Goal: Task Accomplishment & Management: Manage account settings

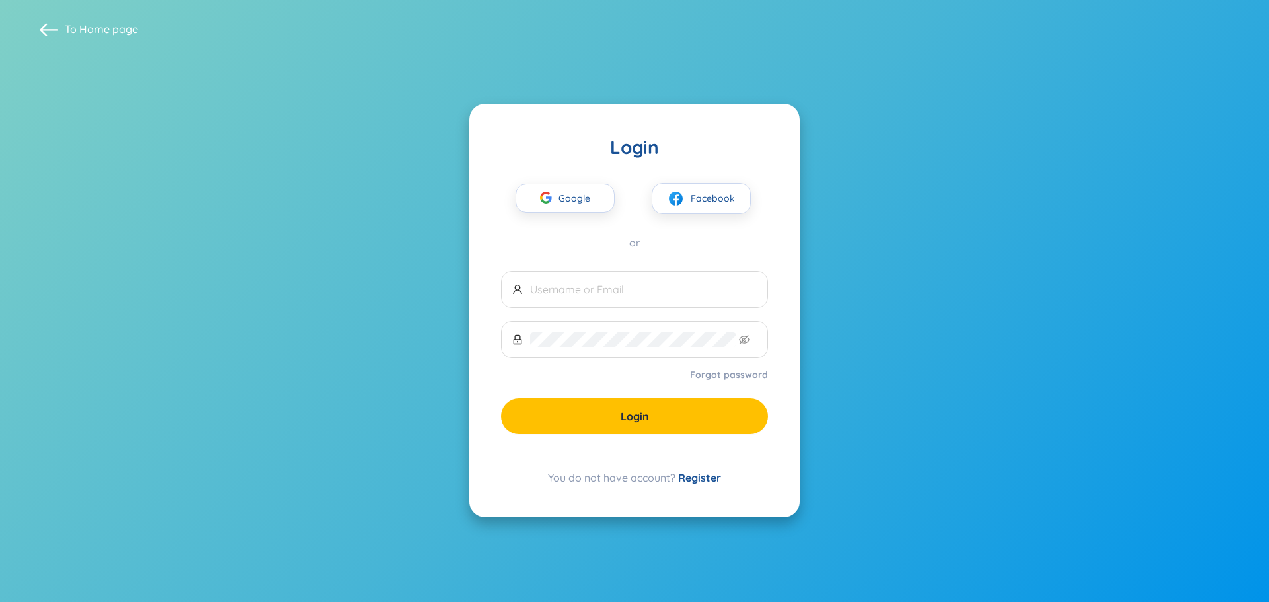
click at [699, 476] on link "Register" at bounding box center [699, 477] width 43 height 13
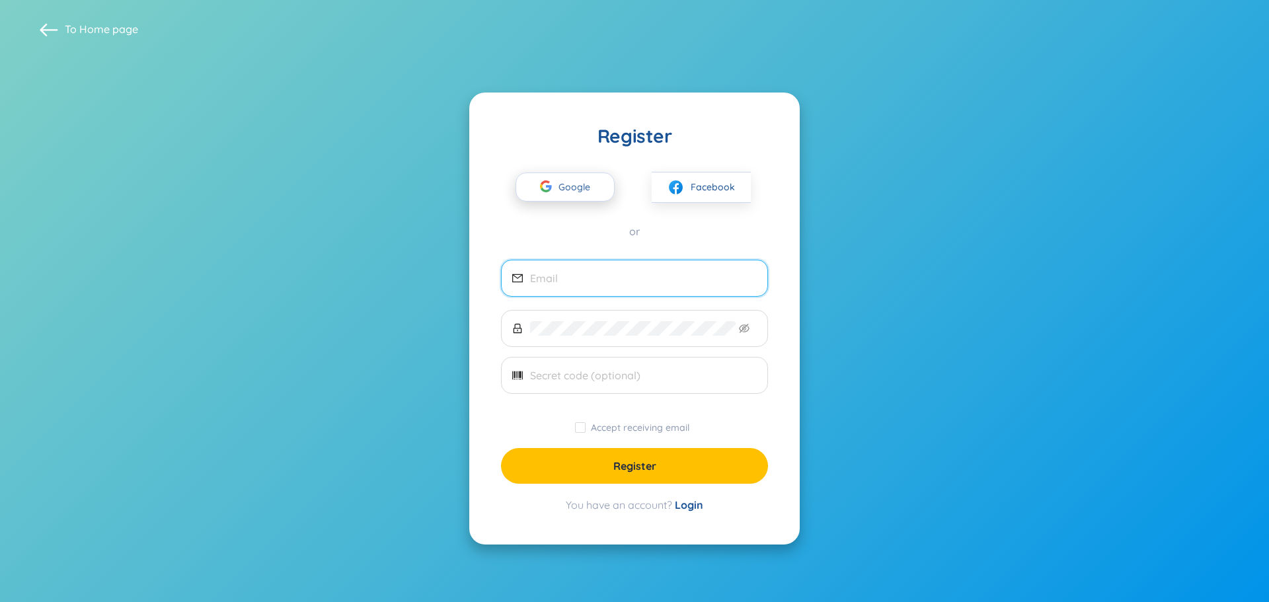
click at [568, 187] on span "Google" at bounding box center [577, 187] width 38 height 28
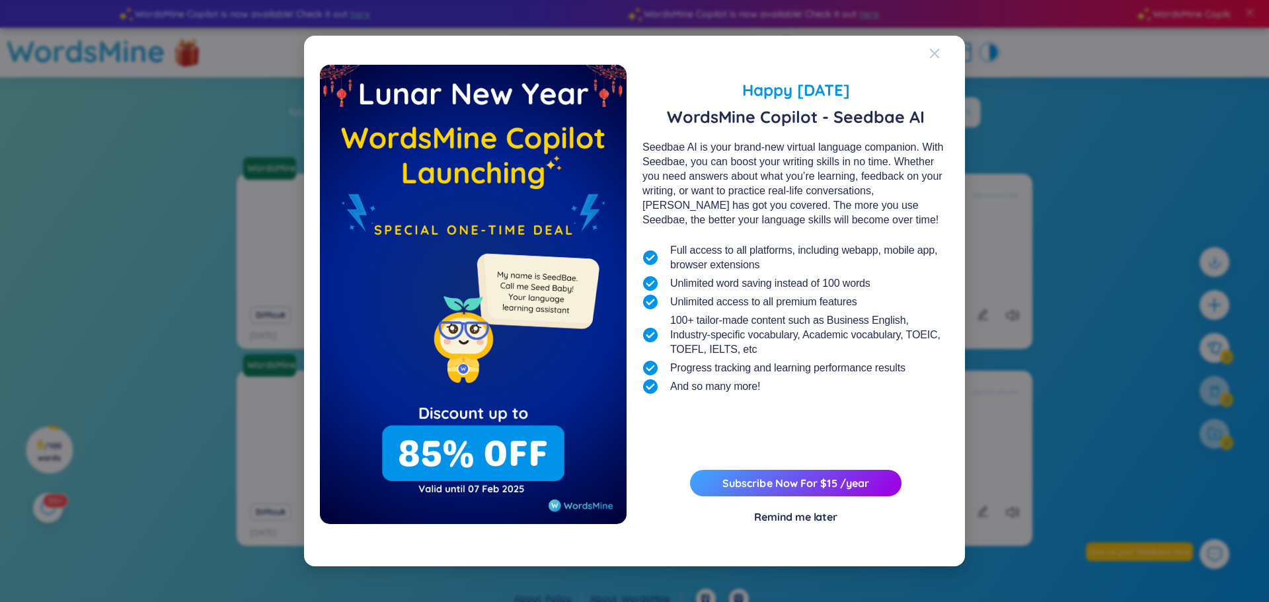
click at [946, 54] on span "Close" at bounding box center [947, 54] width 36 height 36
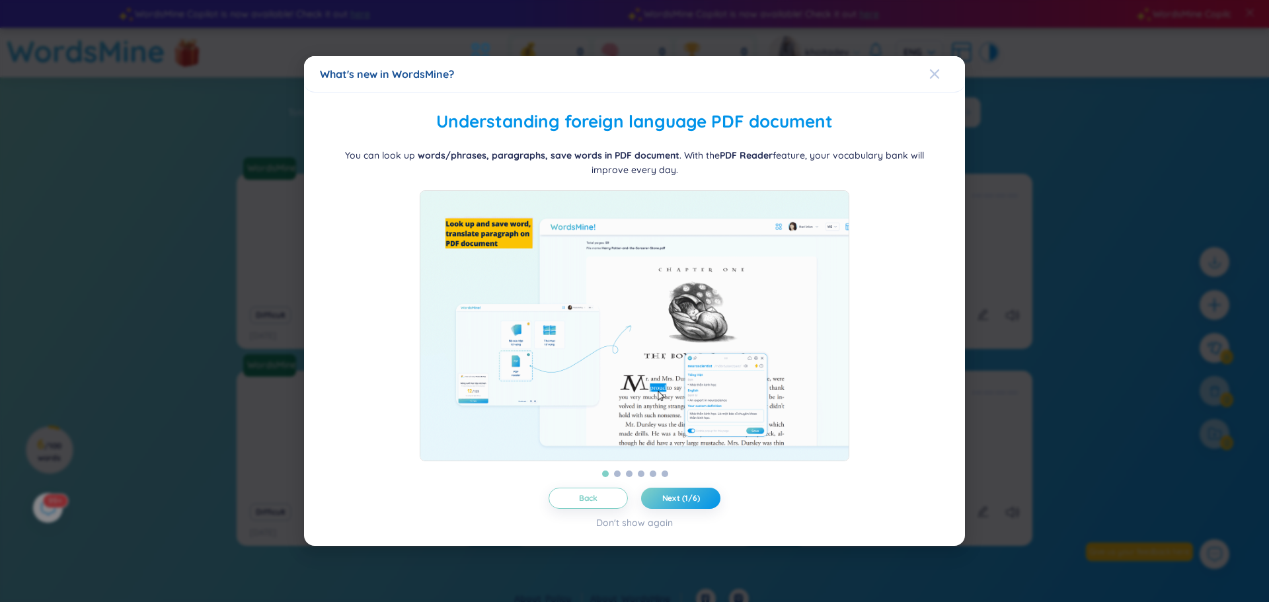
click at [934, 69] on icon "Close" at bounding box center [934, 74] width 11 height 11
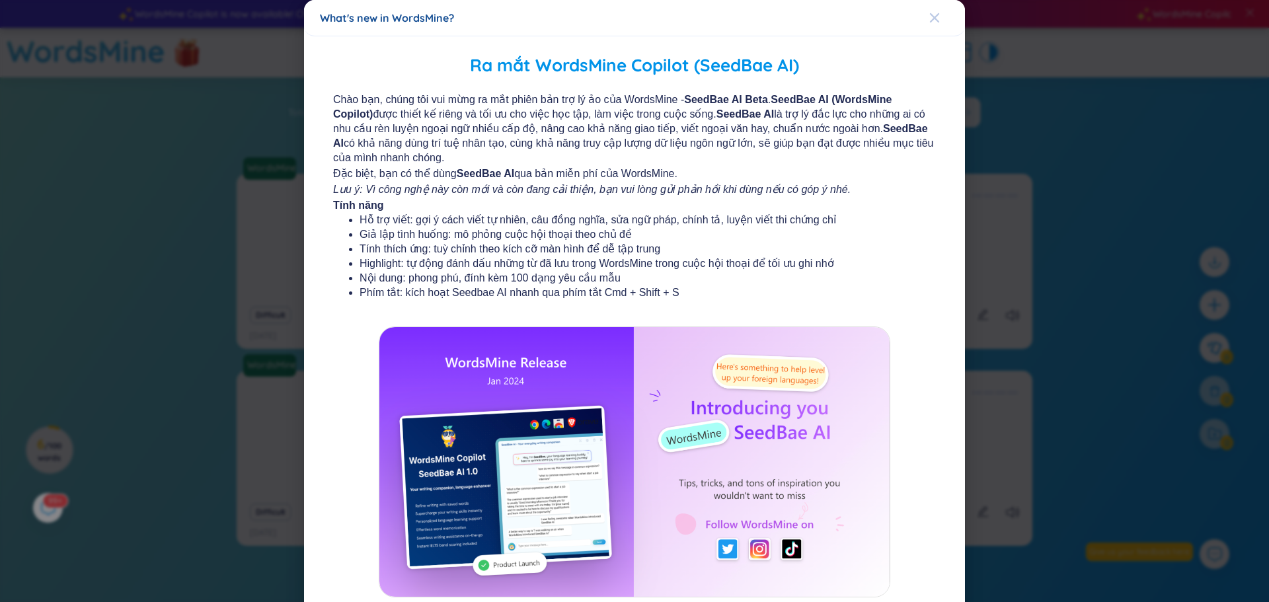
click at [930, 20] on icon "Close" at bounding box center [934, 17] width 9 height 9
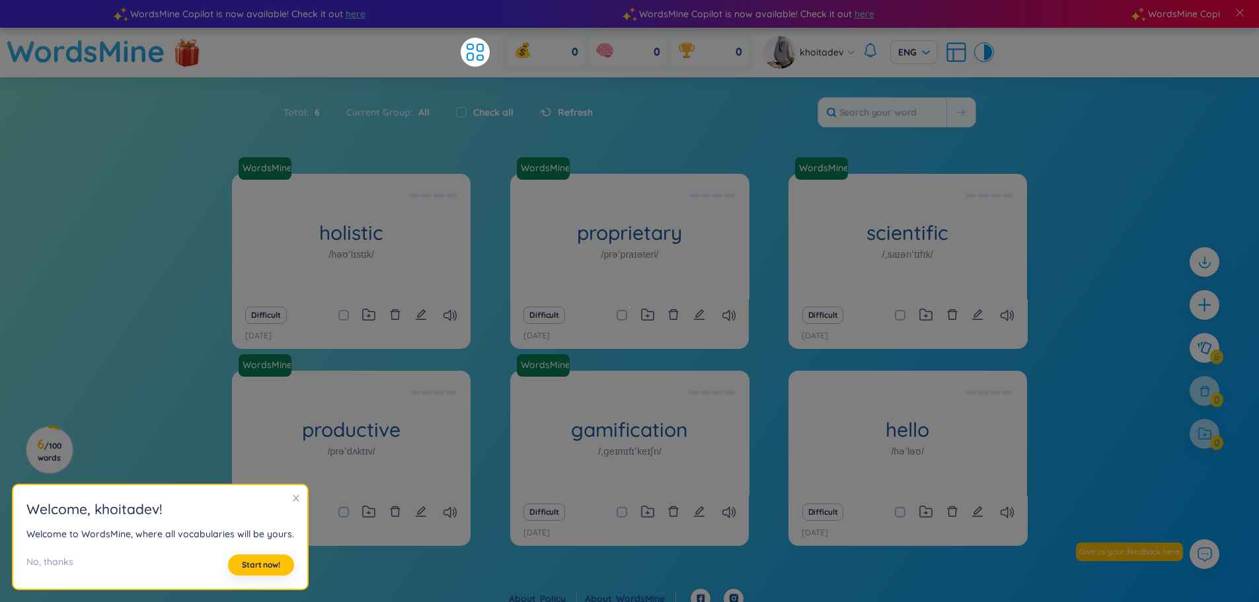
click at [433, 115] on div "Current Group : All" at bounding box center [388, 112] width 110 height 28
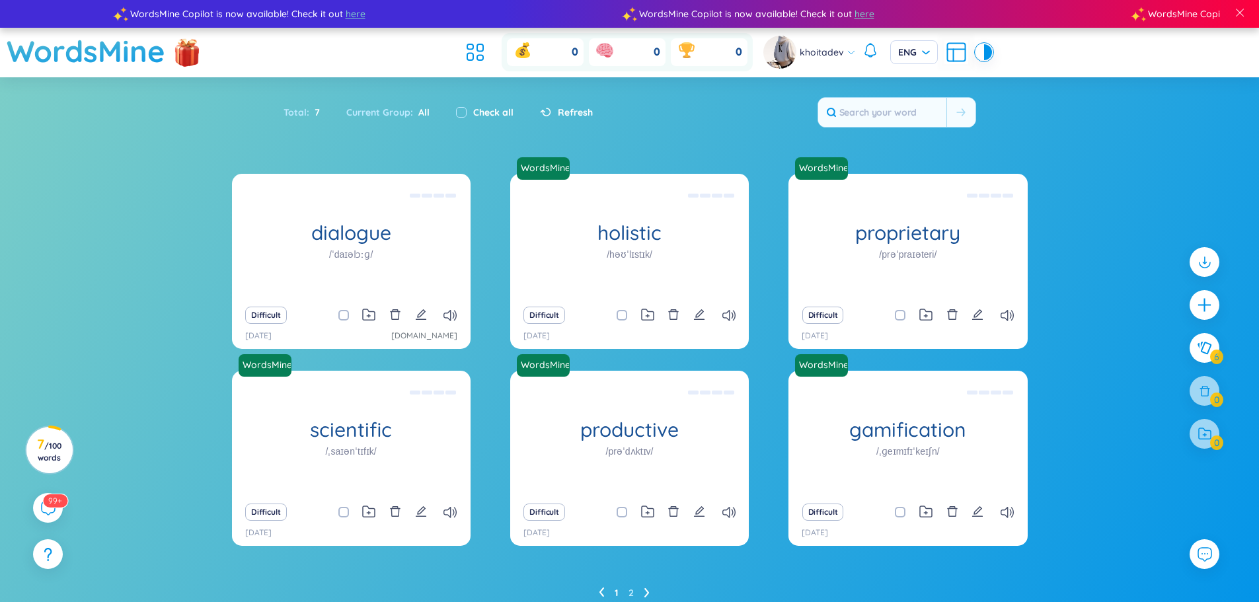
click at [96, 503] on div "dialogue /ˈdaɪəlɔːɡ/ đối [PERSON_NAME] đối thoại Difficult [DATE] [DOMAIN_NAM…" at bounding box center [629, 402] width 1259 height 456
click at [44, 506] on icon at bounding box center [48, 508] width 16 height 16
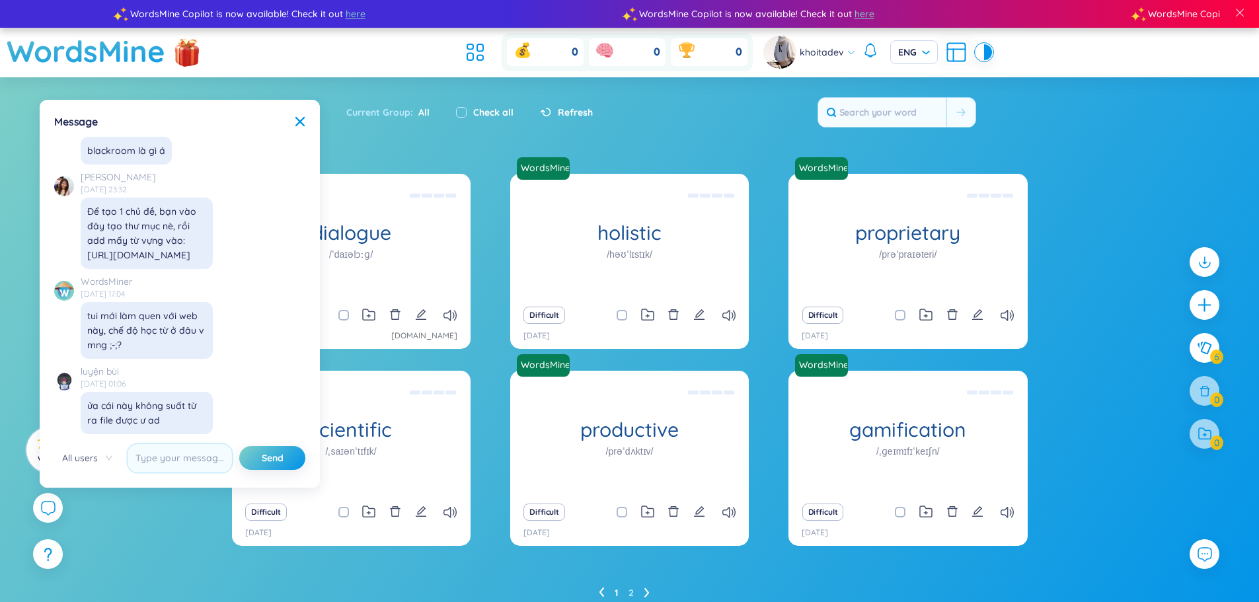
scroll to position [13650, 0]
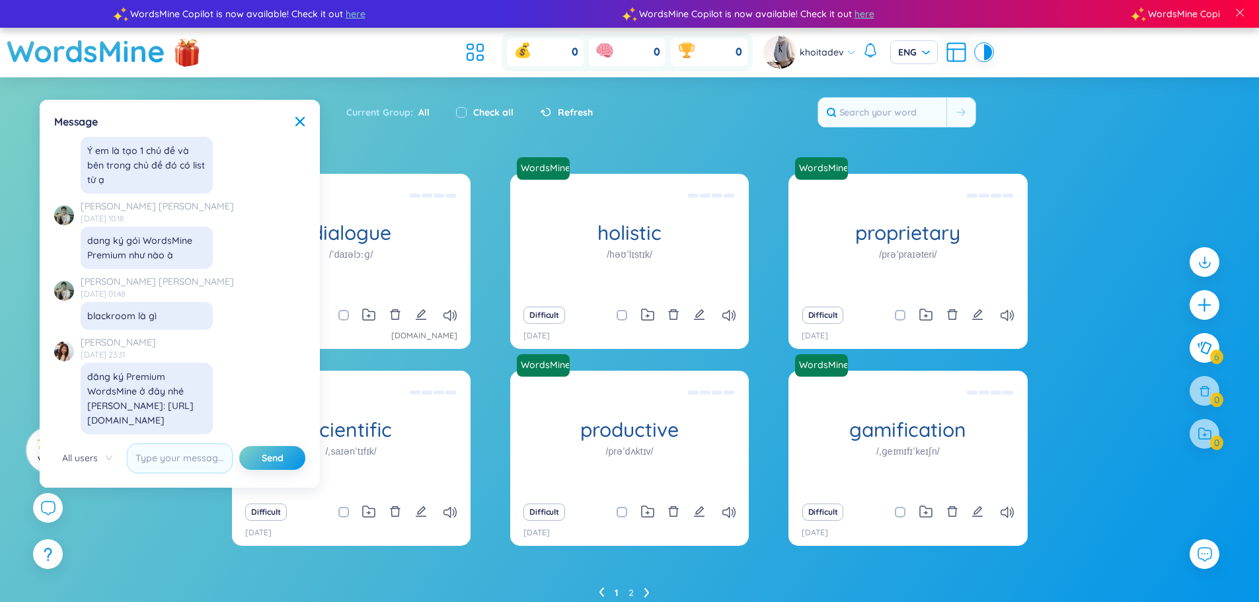
click at [298, 115] on div "Message" at bounding box center [179, 121] width 251 height 15
click at [298, 120] on icon at bounding box center [299, 121] width 9 height 9
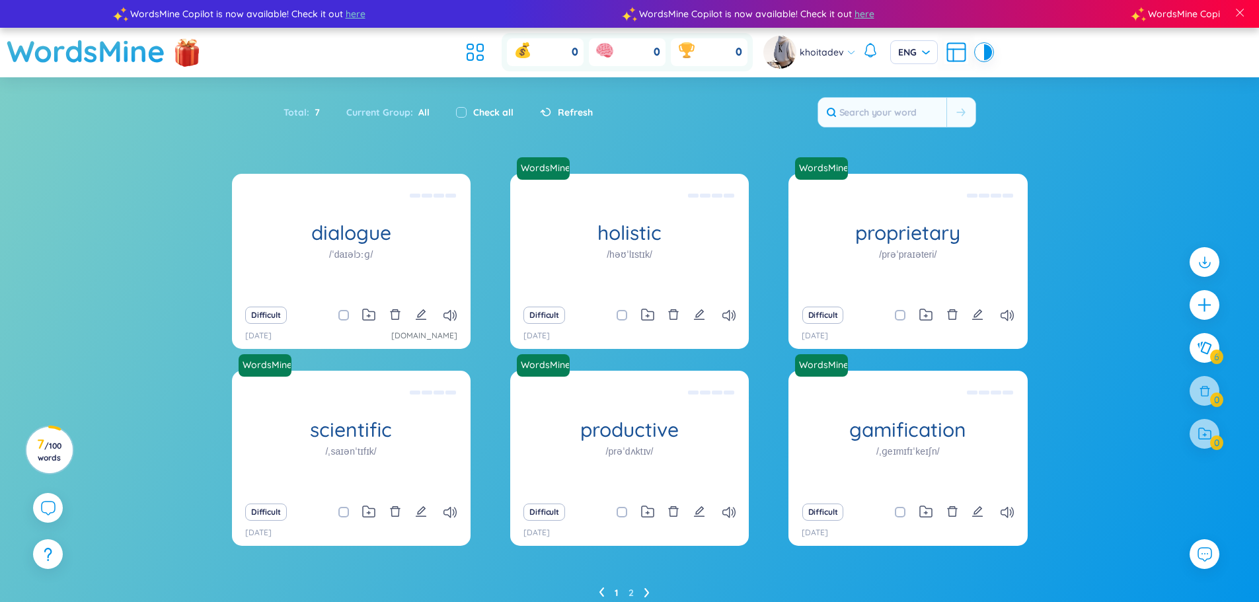
scroll to position [15302, 0]
click at [61, 445] on span "/ 100 words" at bounding box center [50, 452] width 24 height 22
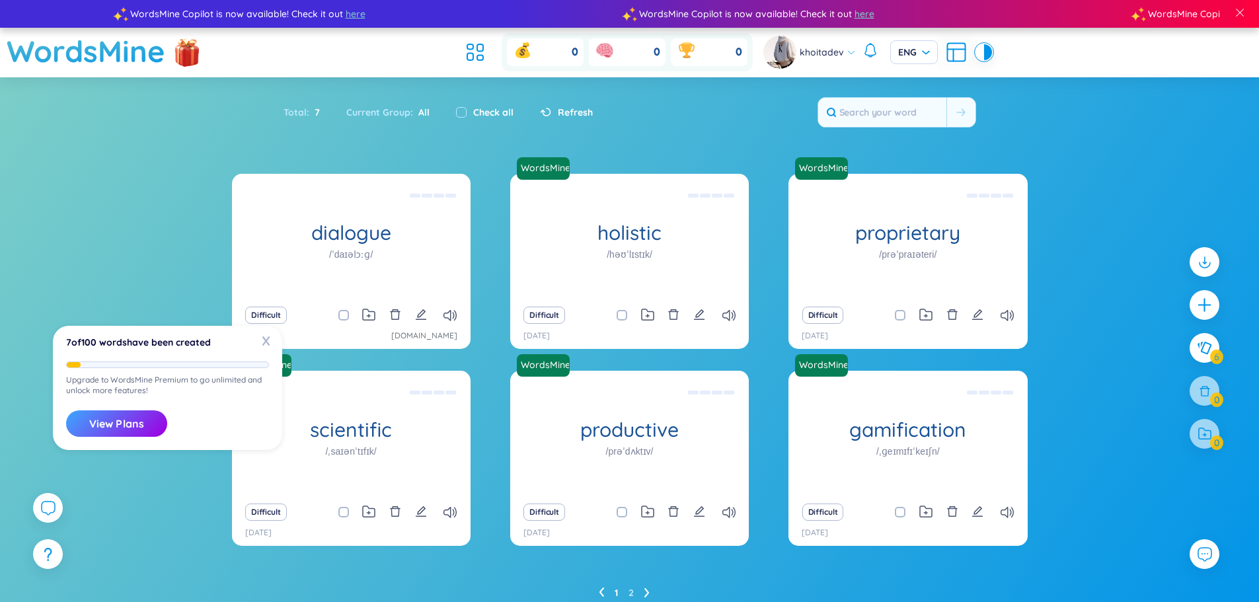
click at [960, 61] on icon at bounding box center [957, 53] width 18 height 18
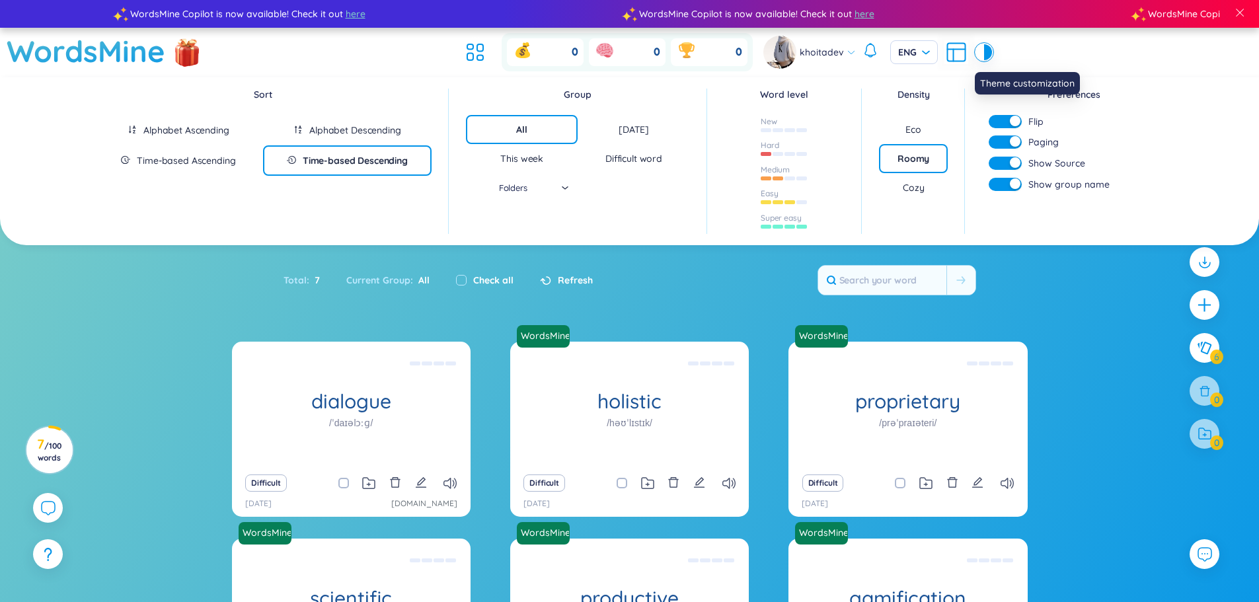
click at [978, 50] on div at bounding box center [980, 52] width 8 height 16
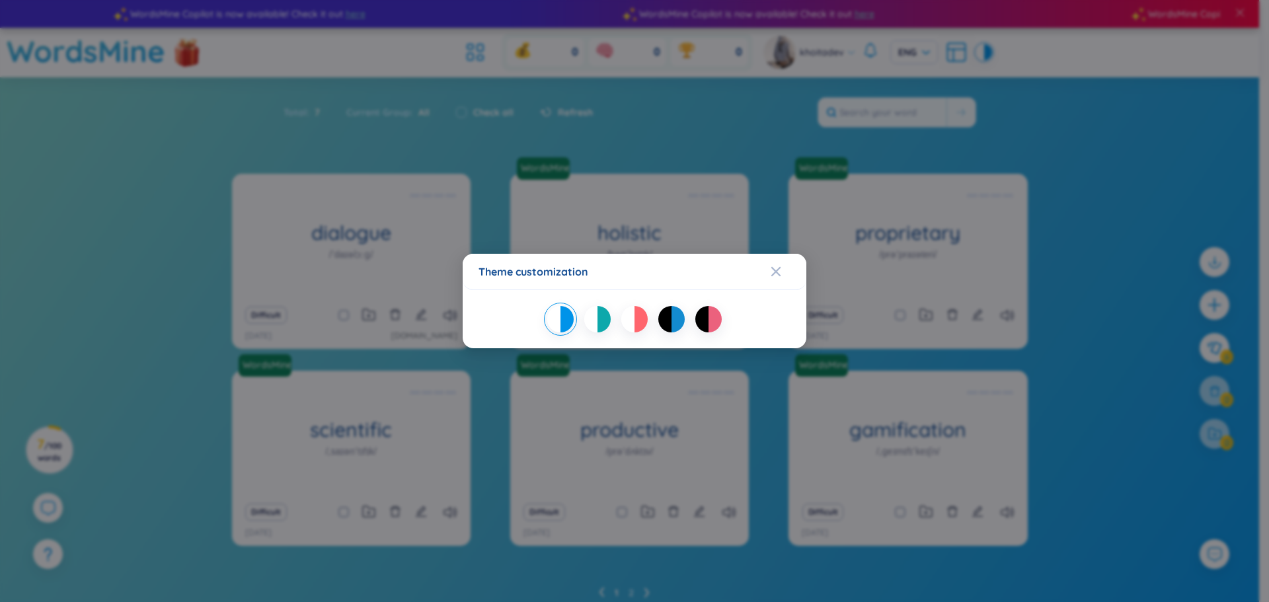
click at [667, 315] on div at bounding box center [664, 319] width 13 height 26
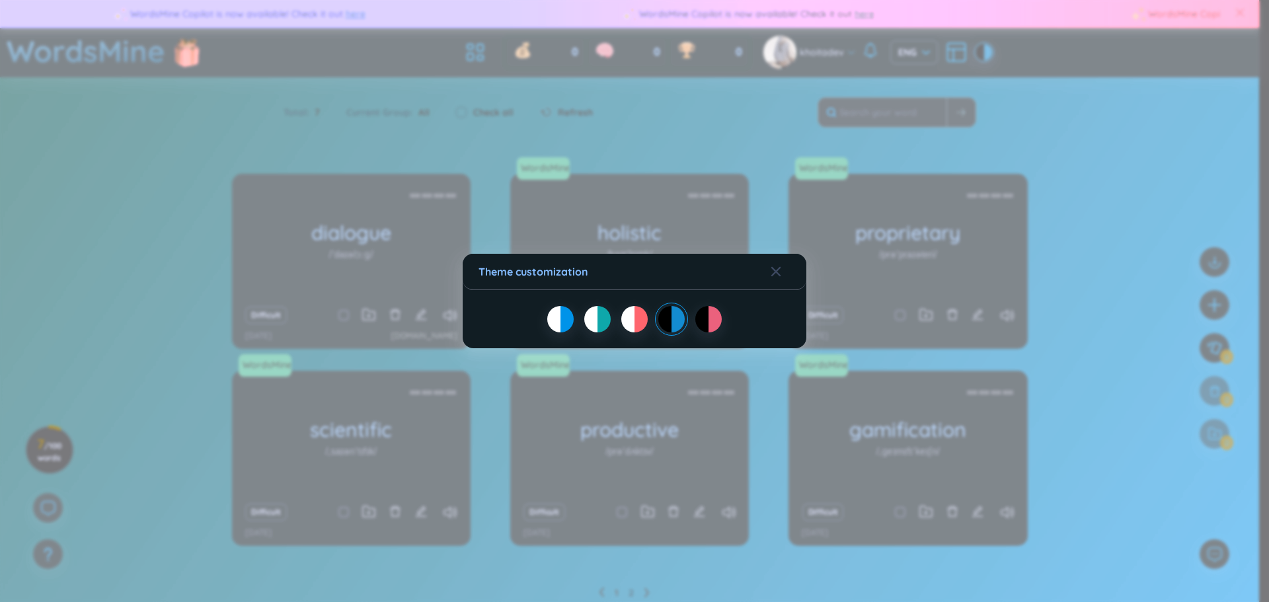
click at [768, 175] on div "Theme customization" at bounding box center [634, 301] width 1269 height 602
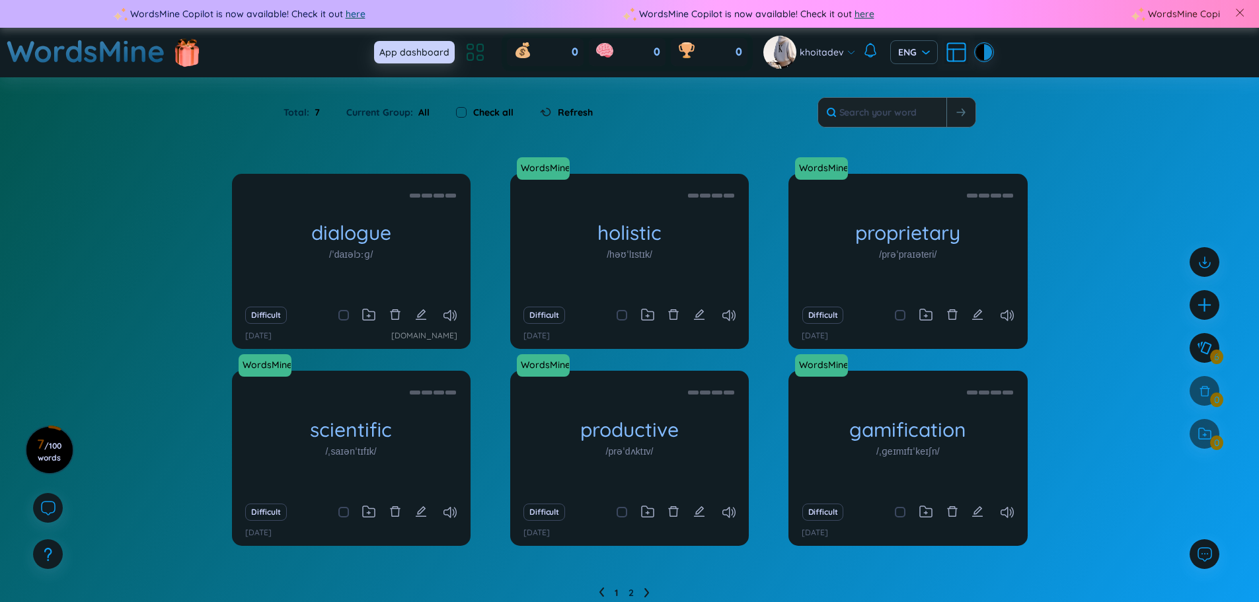
click at [479, 48] on icon at bounding box center [475, 52] width 24 height 24
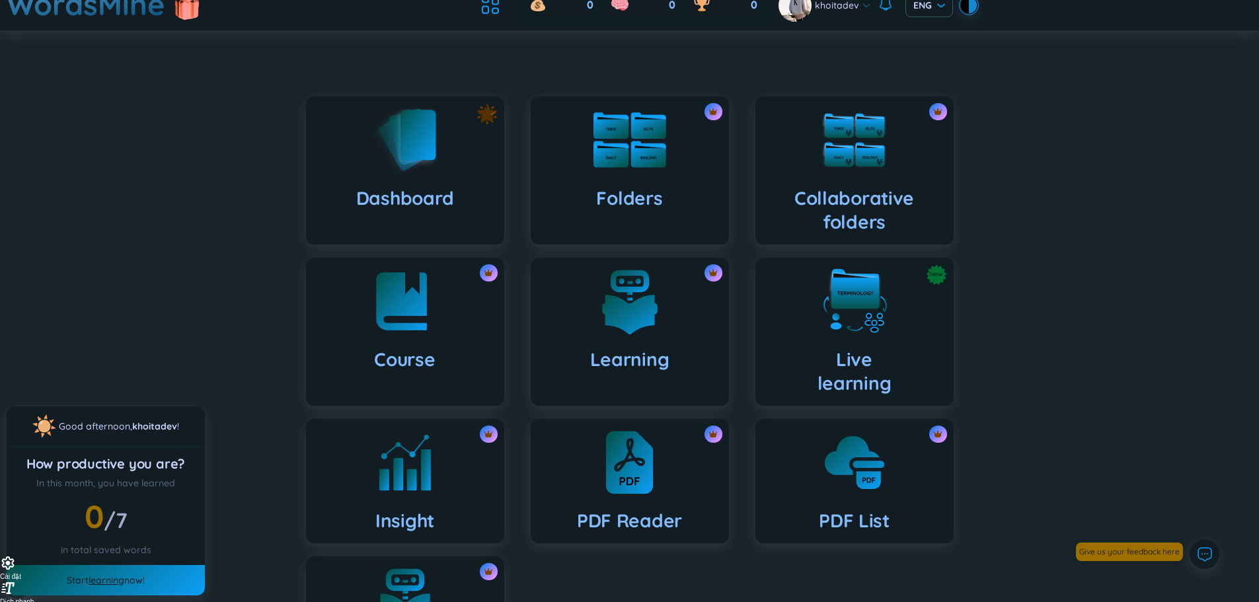
scroll to position [24, 0]
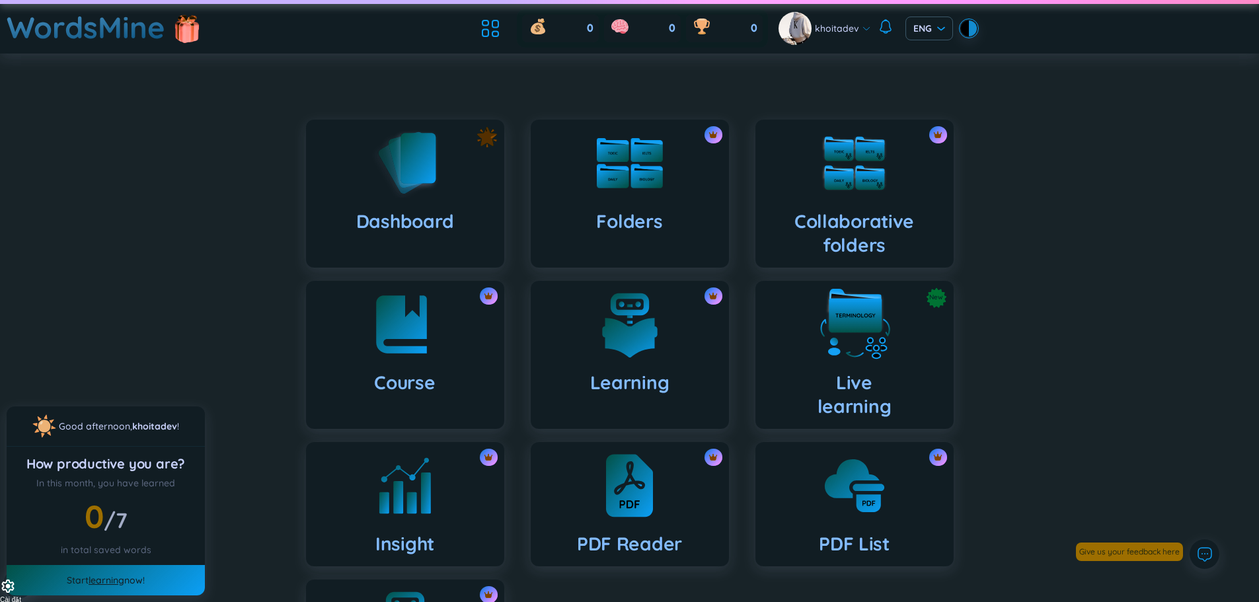
click at [898, 398] on div "New Live learning" at bounding box center [854, 355] width 198 height 148
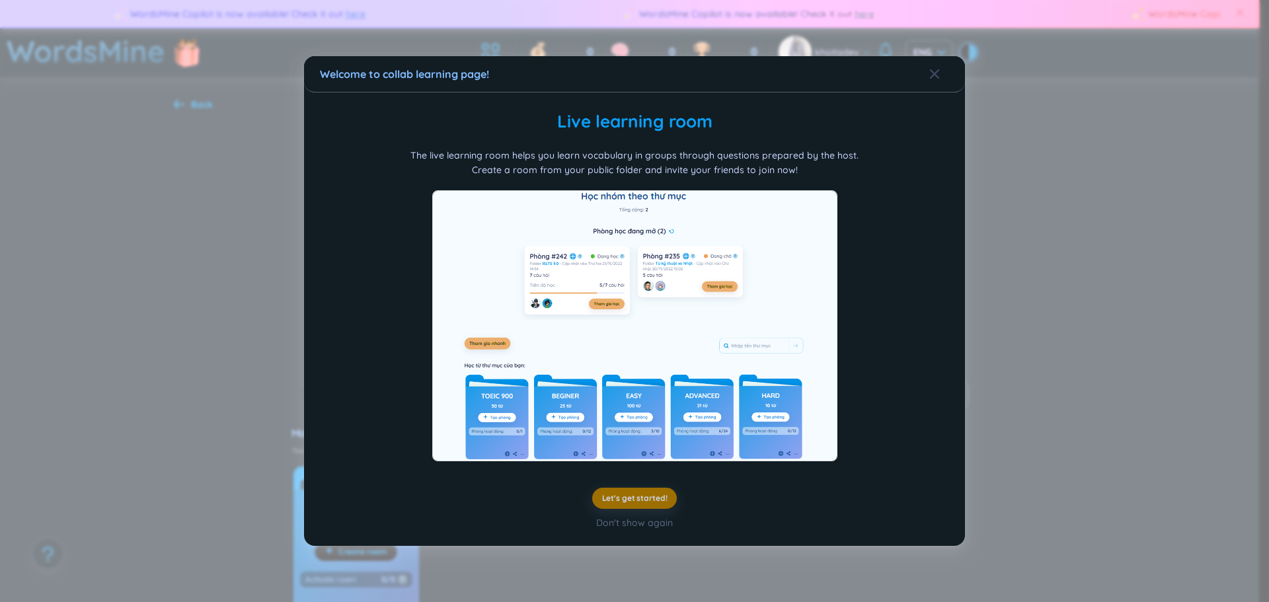
click at [928, 77] on div "Welcome to collab learning page!" at bounding box center [634, 74] width 629 height 15
click at [937, 69] on icon "Close" at bounding box center [934, 74] width 11 height 11
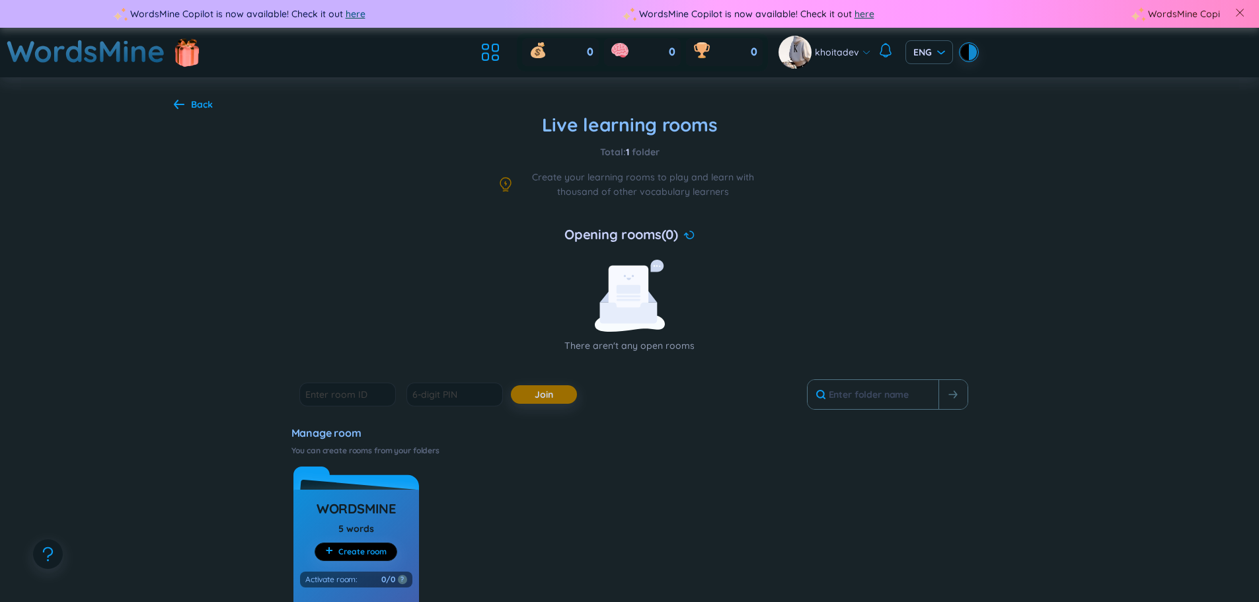
click at [191, 104] on div "Back" at bounding box center [202, 104] width 22 height 15
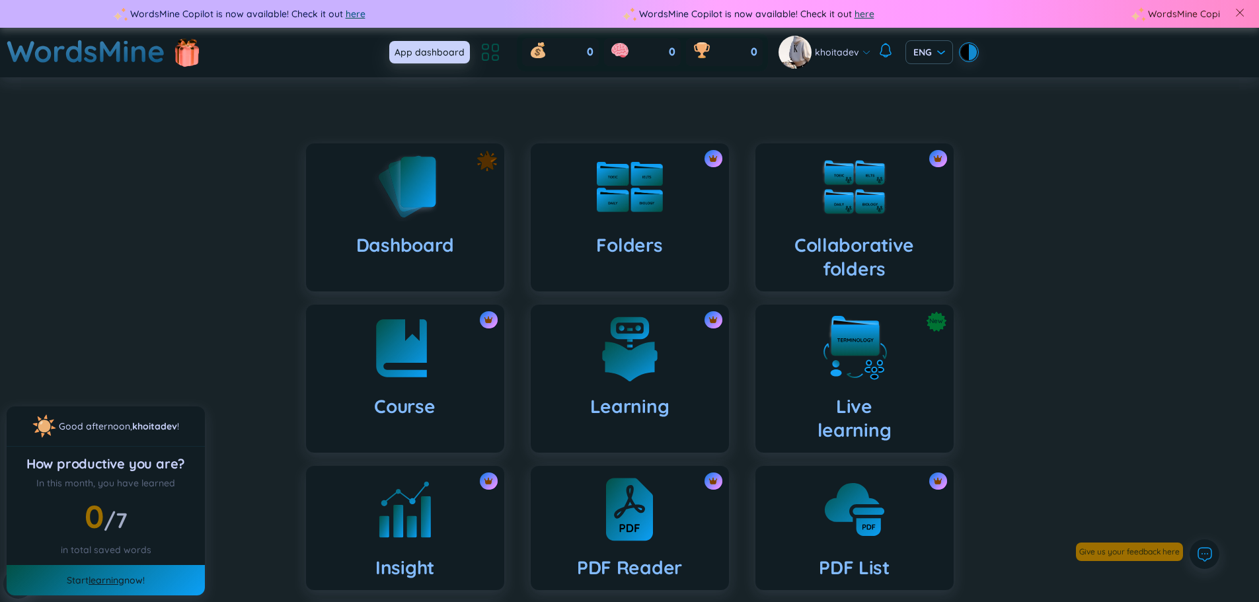
click at [494, 52] on icon at bounding box center [495, 47] width 6 height 7
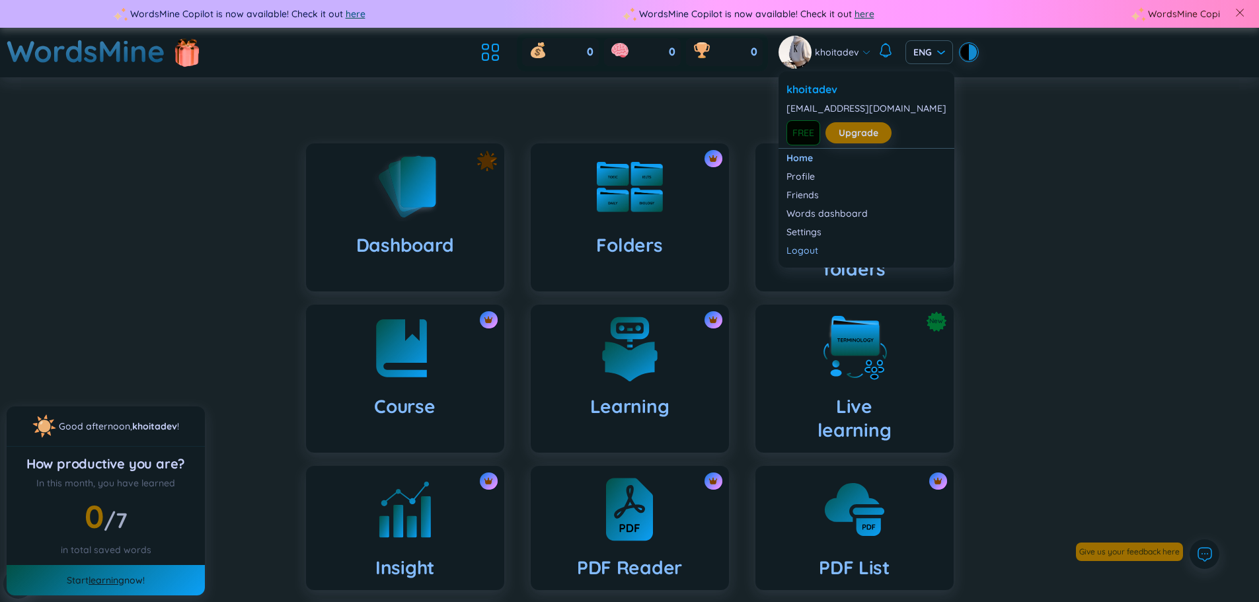
click at [848, 46] on span "khoitadev" at bounding box center [837, 52] width 44 height 15
click at [815, 229] on link "Settings" at bounding box center [866, 231] width 160 height 13
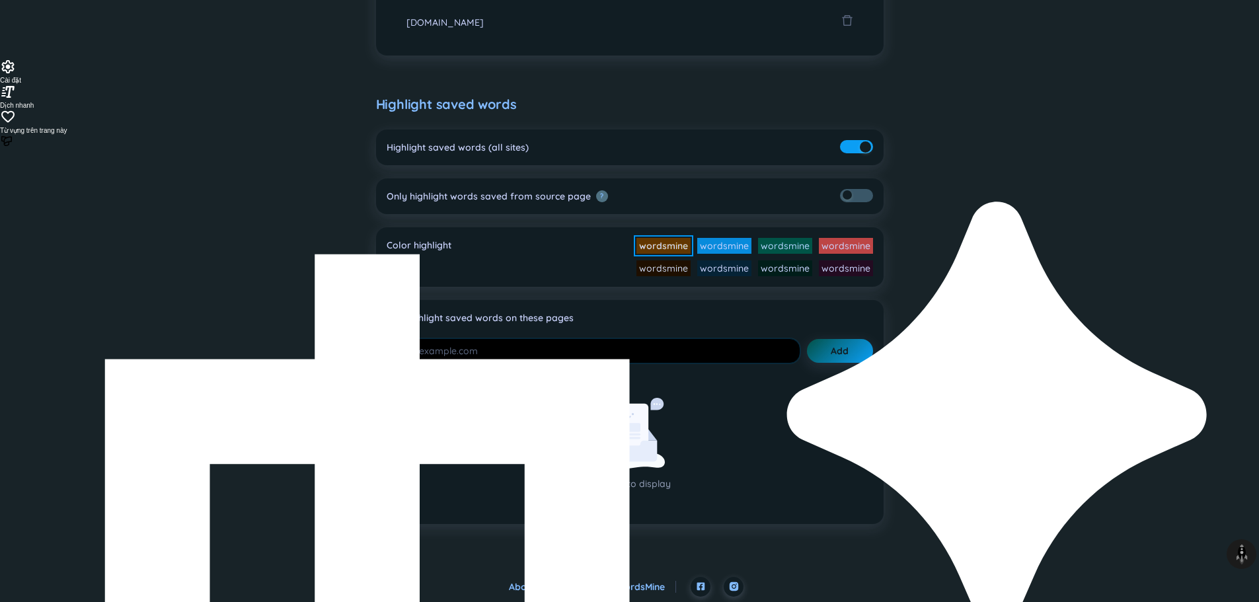
scroll to position [544, 0]
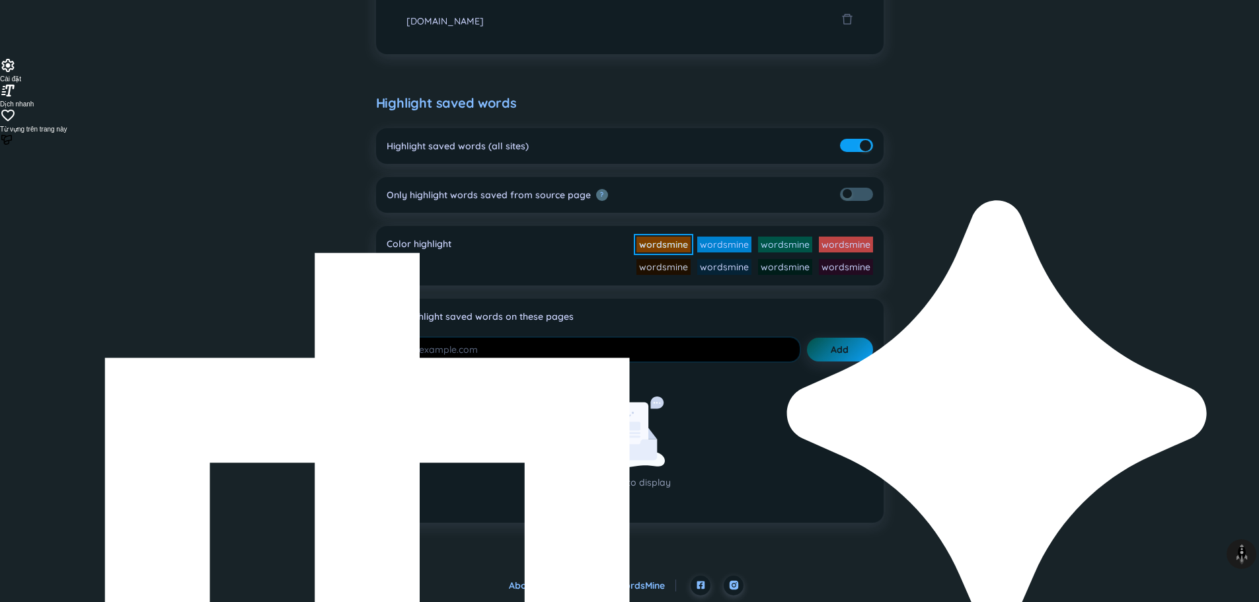
click at [712, 248] on li "wordsmine" at bounding box center [724, 245] width 54 height 16
click at [791, 244] on li "wordsmine" at bounding box center [785, 245] width 54 height 16
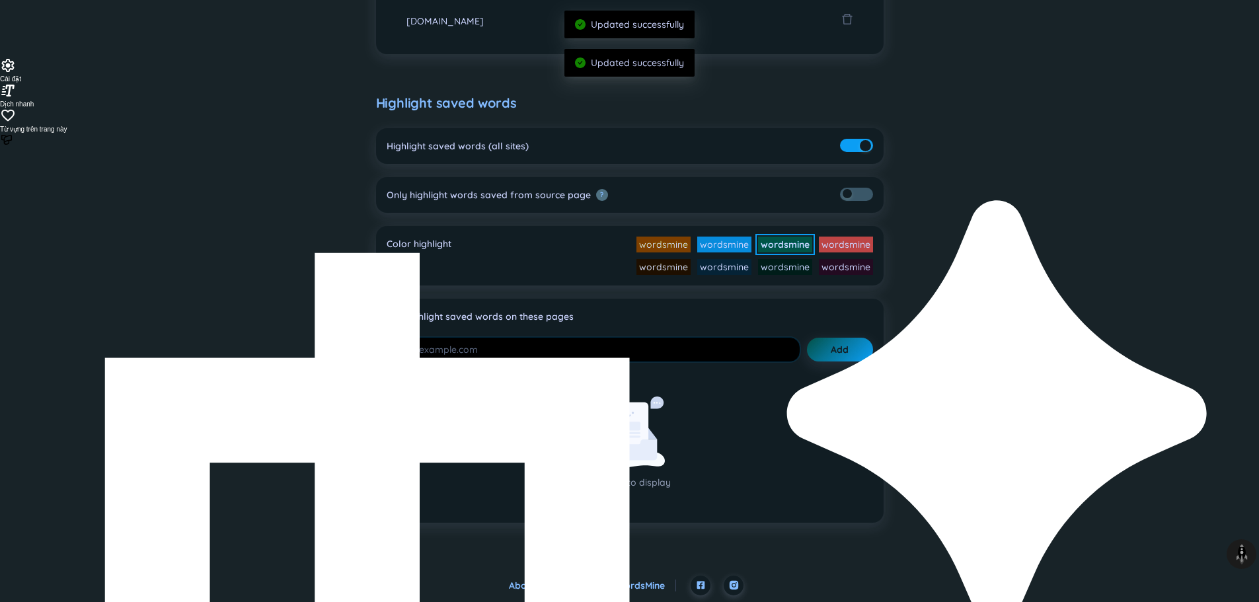
click at [873, 241] on li "Color highlight wordsmine wordsmine wordsmine wordsmine wordsmine wordsmine wor…" at bounding box center [629, 255] width 507 height 59
click at [852, 243] on li "wordsmine" at bounding box center [846, 245] width 54 height 16
click at [787, 270] on li "wordsmine" at bounding box center [785, 267] width 54 height 16
click at [730, 270] on li "wordsmine" at bounding box center [724, 267] width 54 height 16
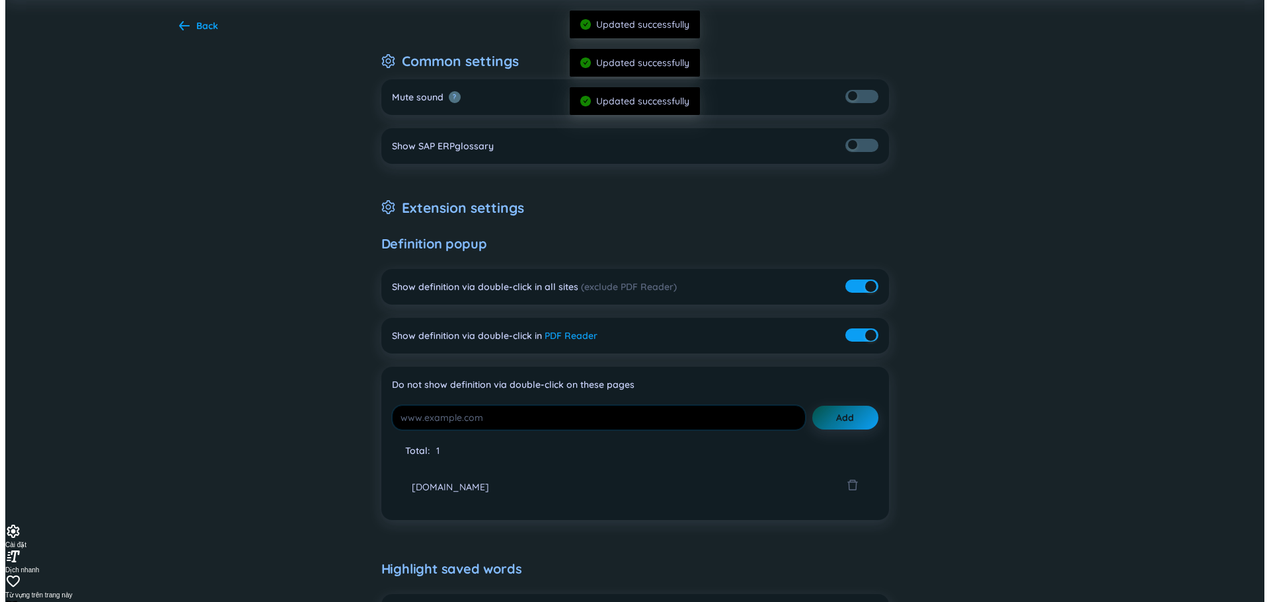
scroll to position [0, 0]
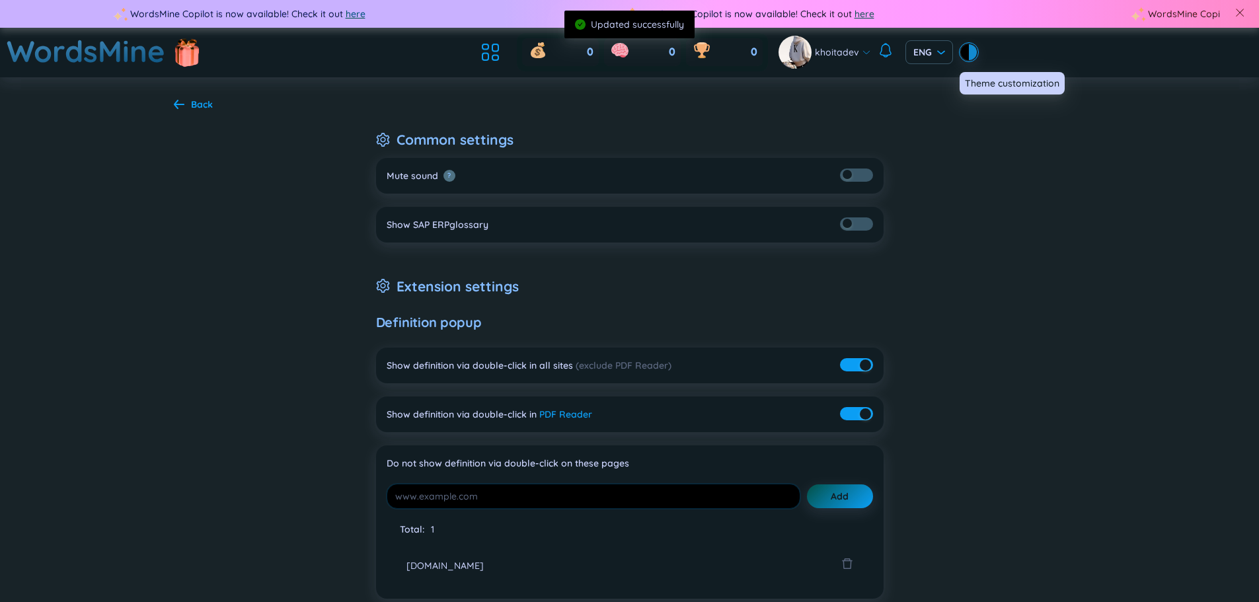
click at [963, 57] on div at bounding box center [965, 52] width 8 height 16
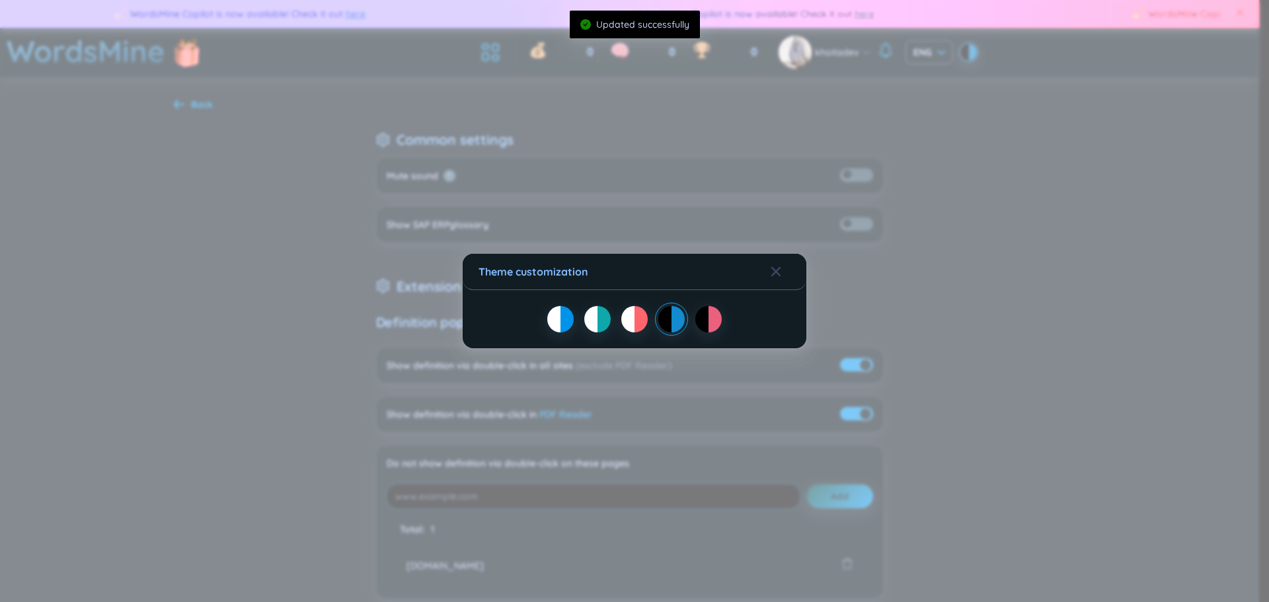
click at [546, 320] on div at bounding box center [634, 319] width 312 height 26
click at [548, 316] on div at bounding box center [553, 319] width 13 height 26
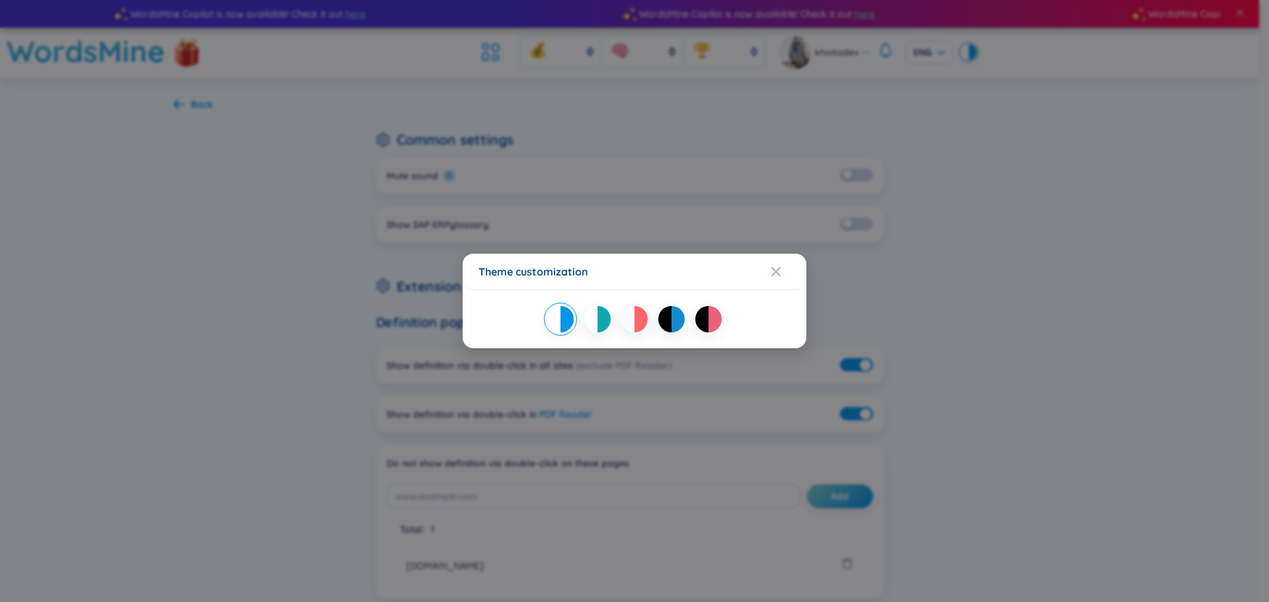
click at [1122, 287] on div "Theme customization" at bounding box center [634, 301] width 1269 height 602
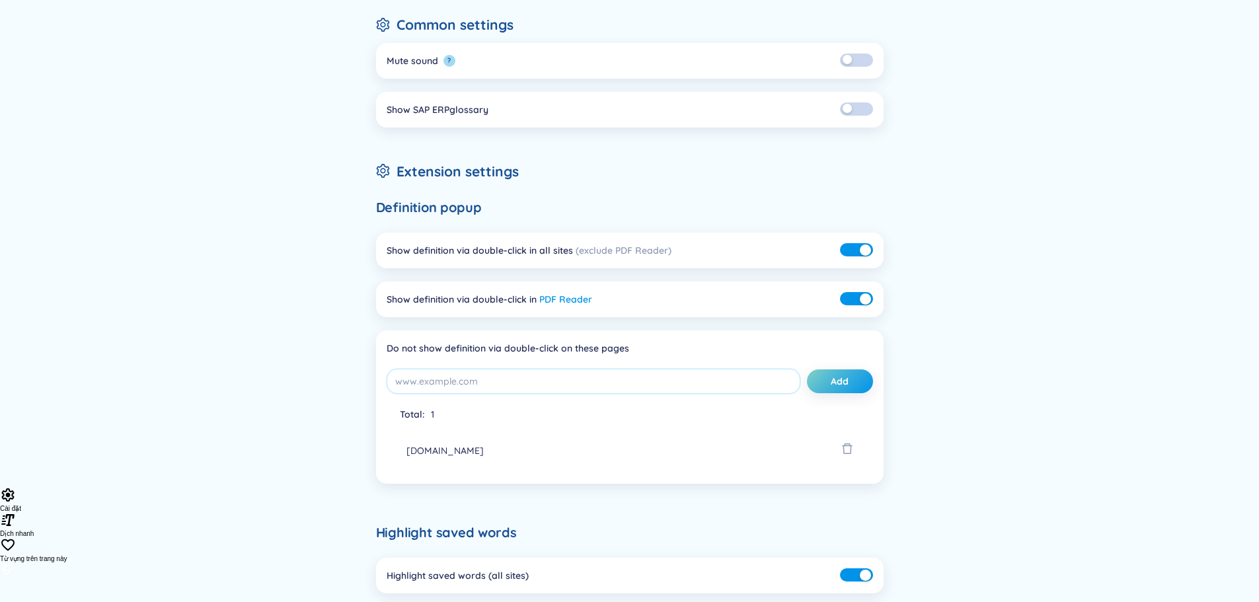
scroll to position [330, 0]
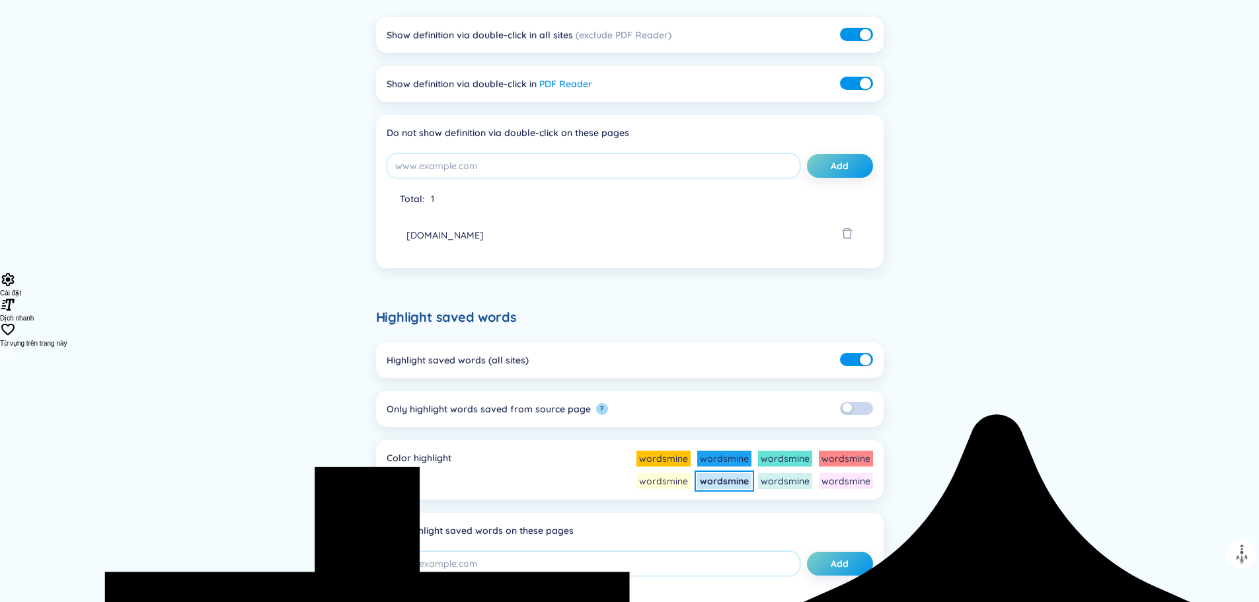
click at [659, 478] on li "wordsmine" at bounding box center [663, 481] width 54 height 16
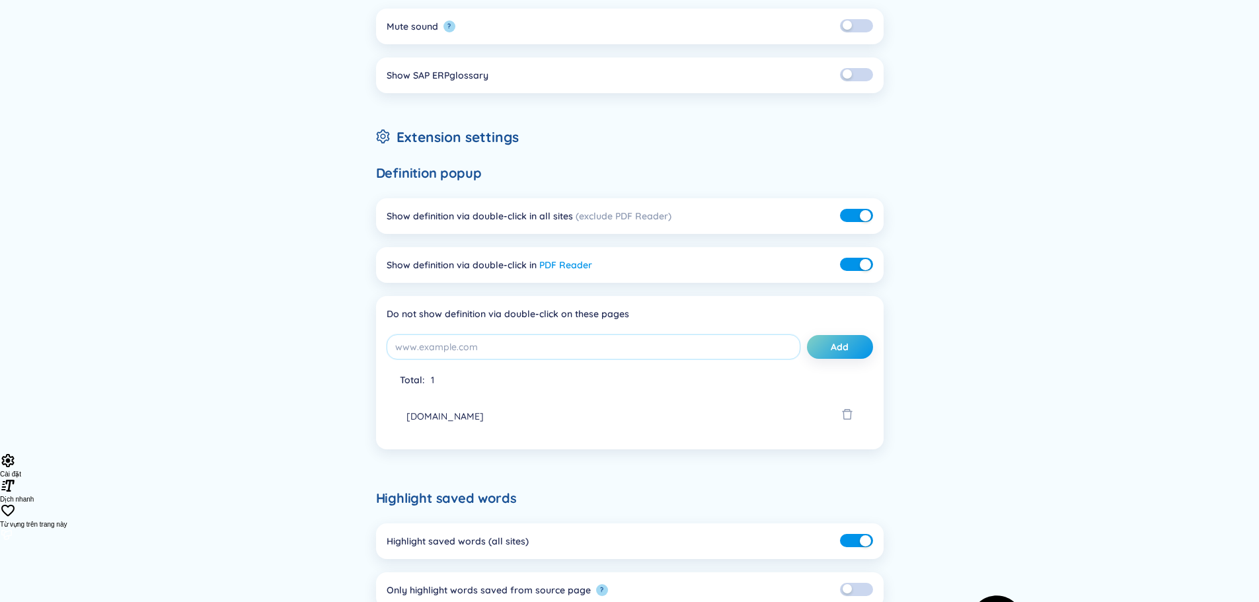
scroll to position [148, 0]
